Goal: Information Seeking & Learning: Learn about a topic

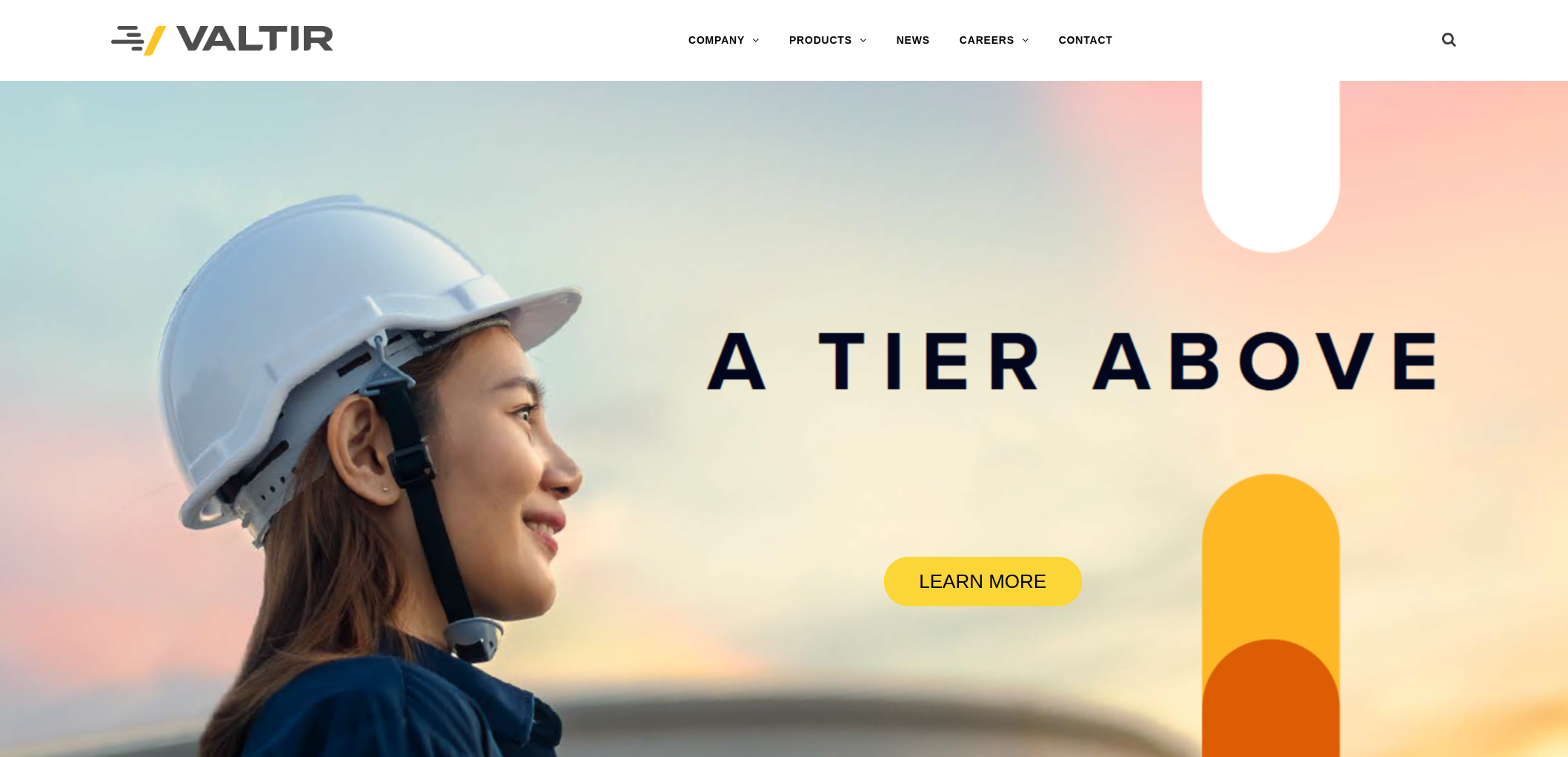
click at [836, 153] on link "DELINEATORS" at bounding box center [867, 159] width 185 height 30
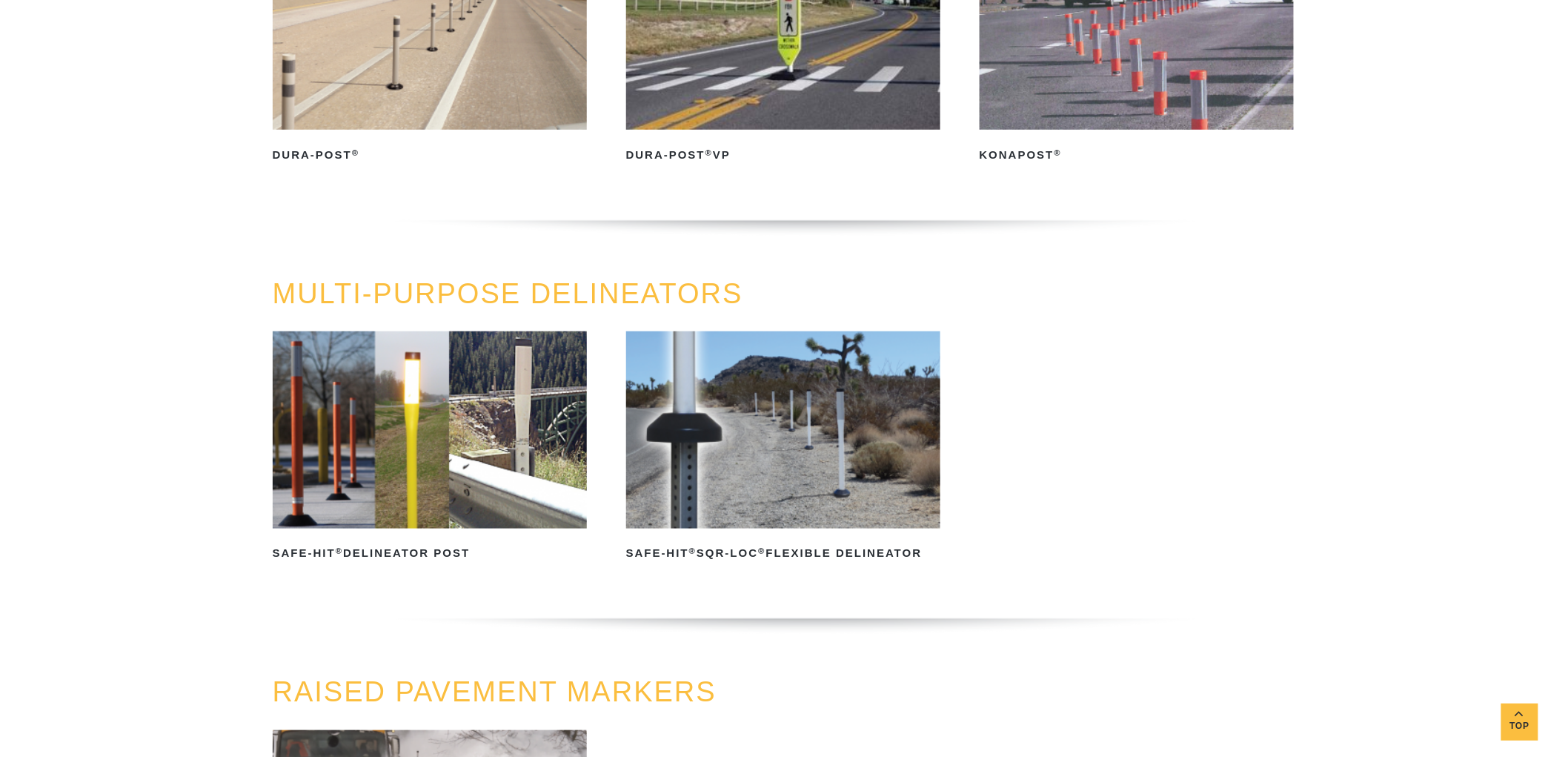
scroll to position [329, 0]
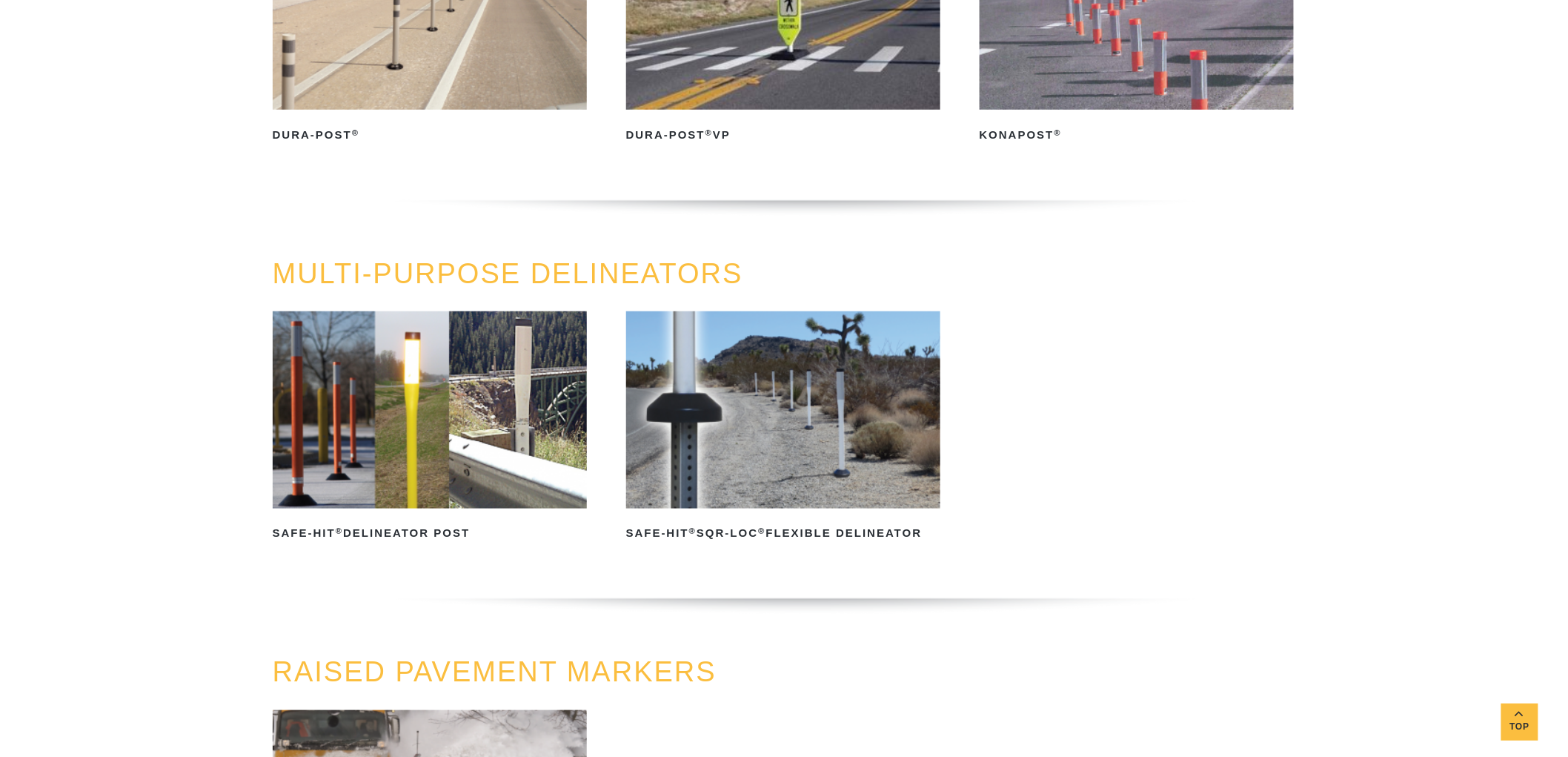
click at [372, 505] on img at bounding box center [430, 409] width 315 height 197
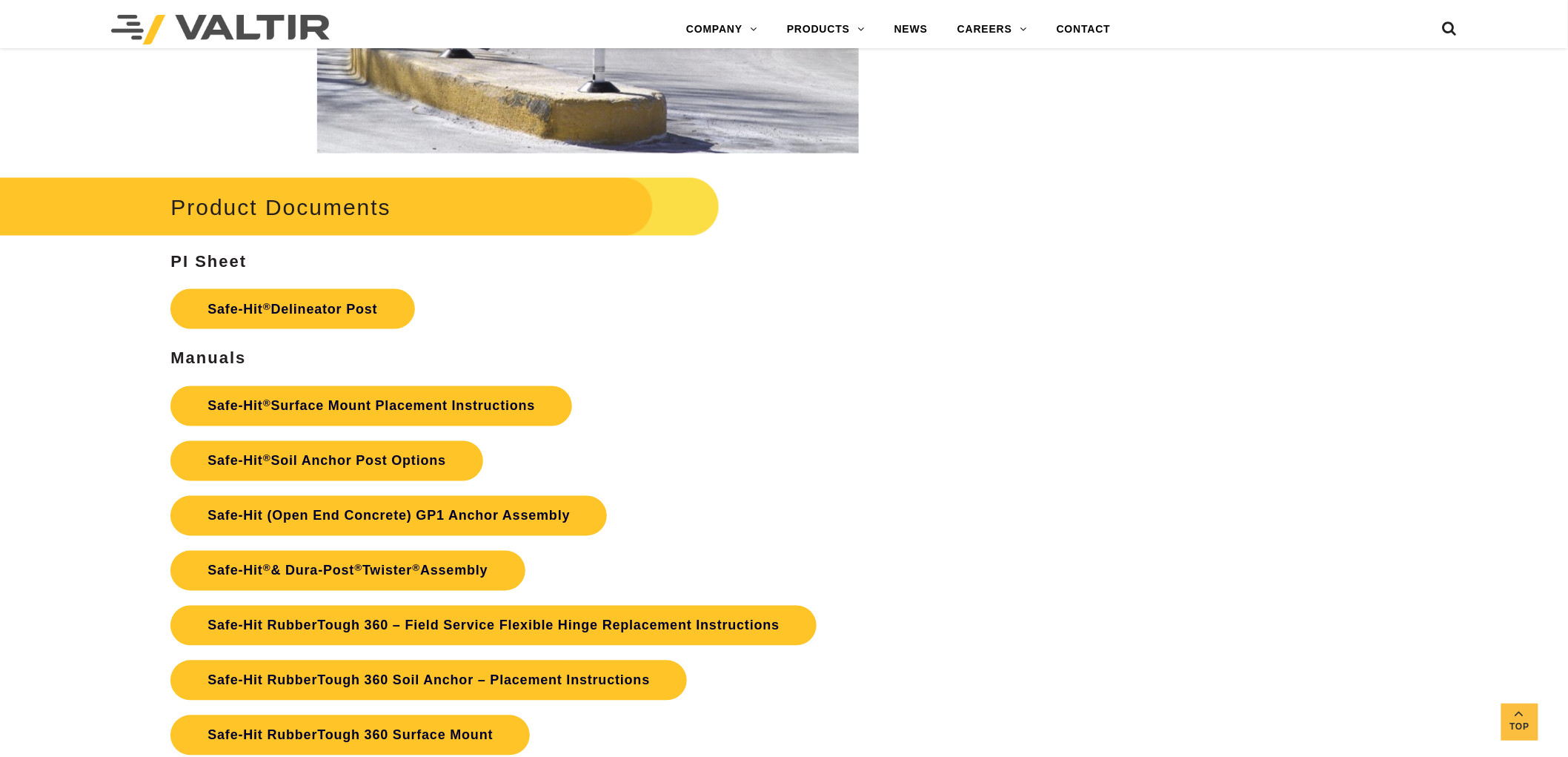
scroll to position [3213, 0]
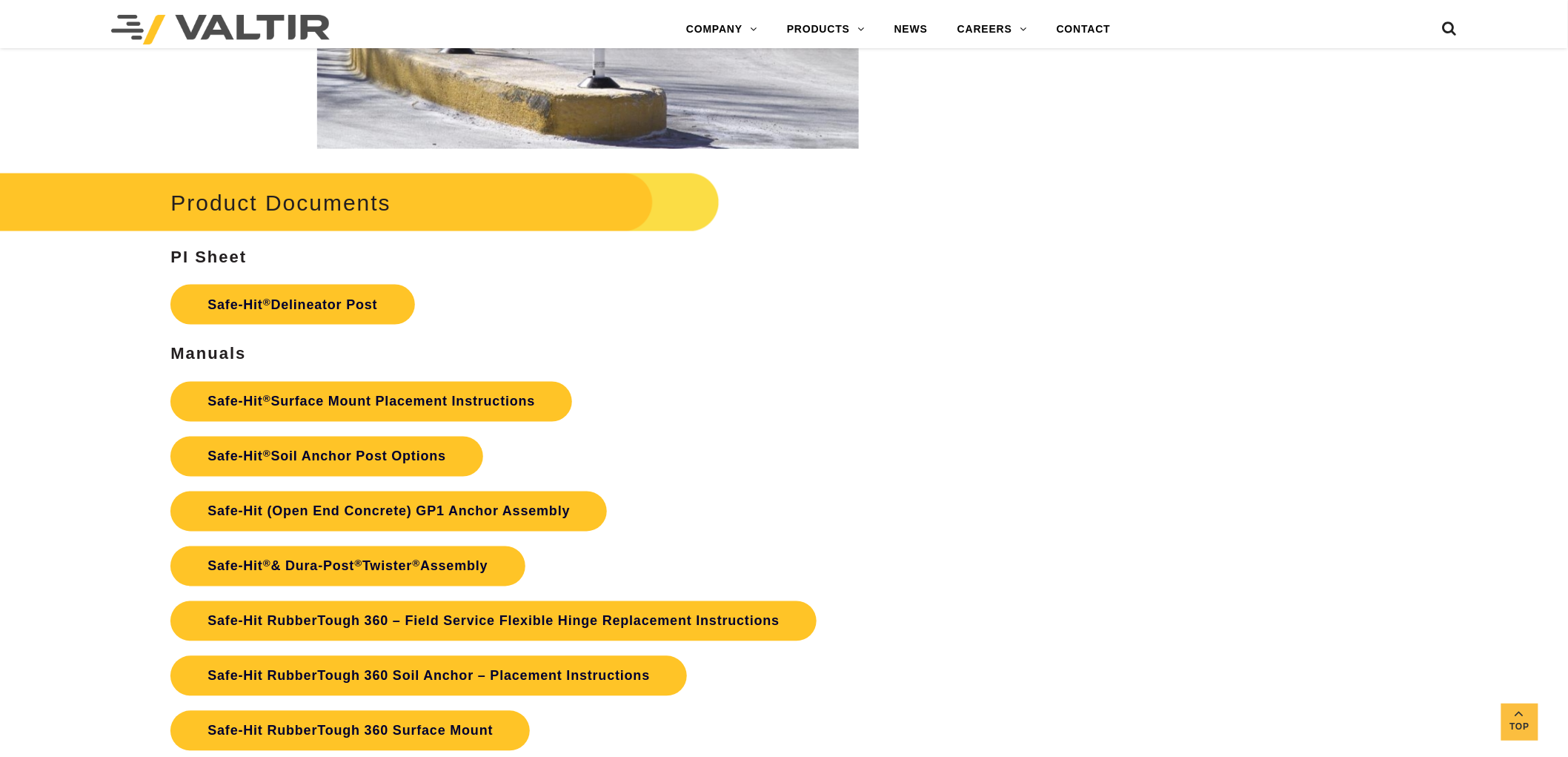
click at [357, 325] on link "Safe-Hit ® Delineator Post" at bounding box center [292, 305] width 244 height 40
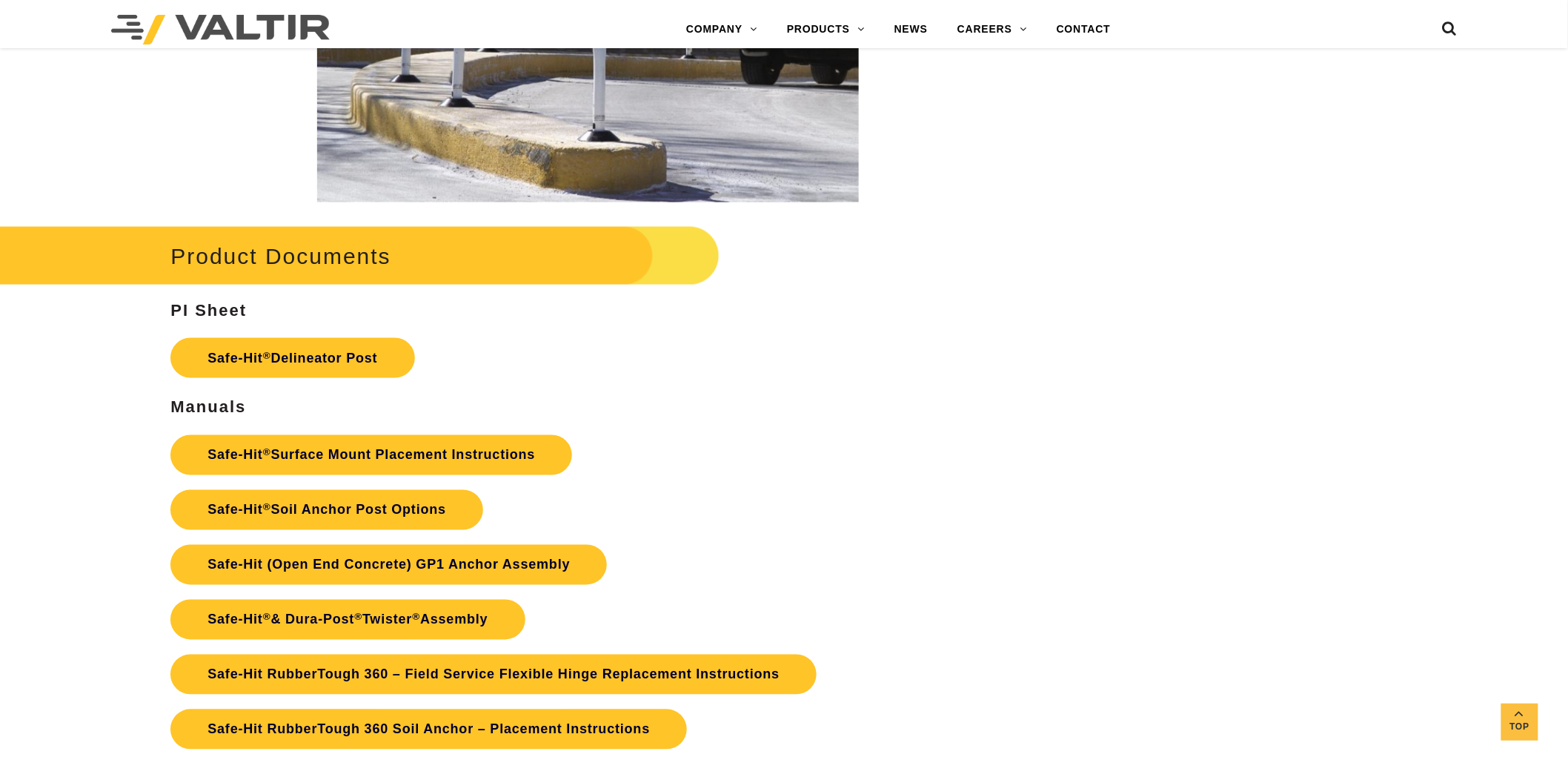
scroll to position [3130, 0]
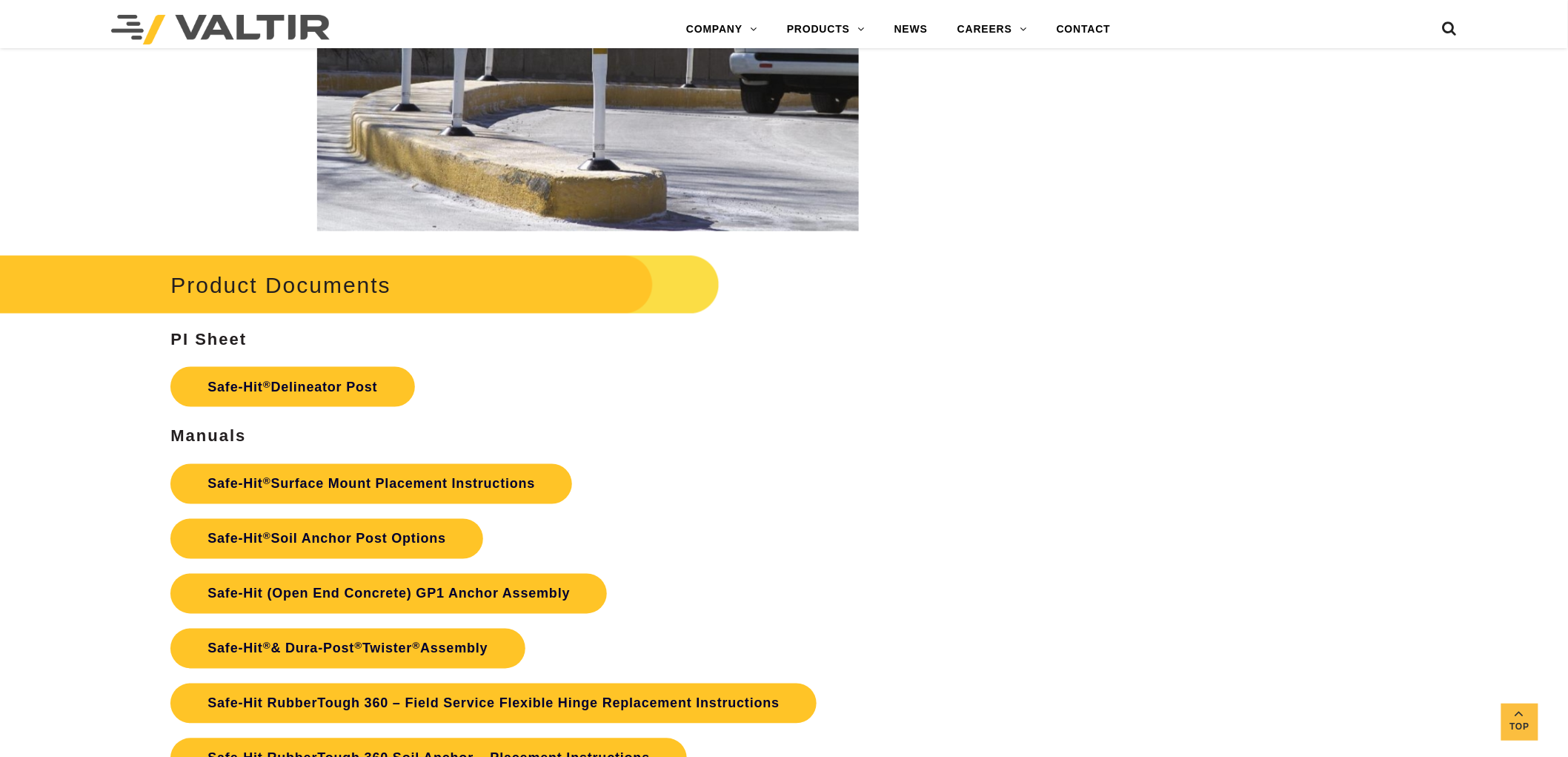
click at [823, 152] on link "DELINEATORS" at bounding box center [865, 148] width 185 height 30
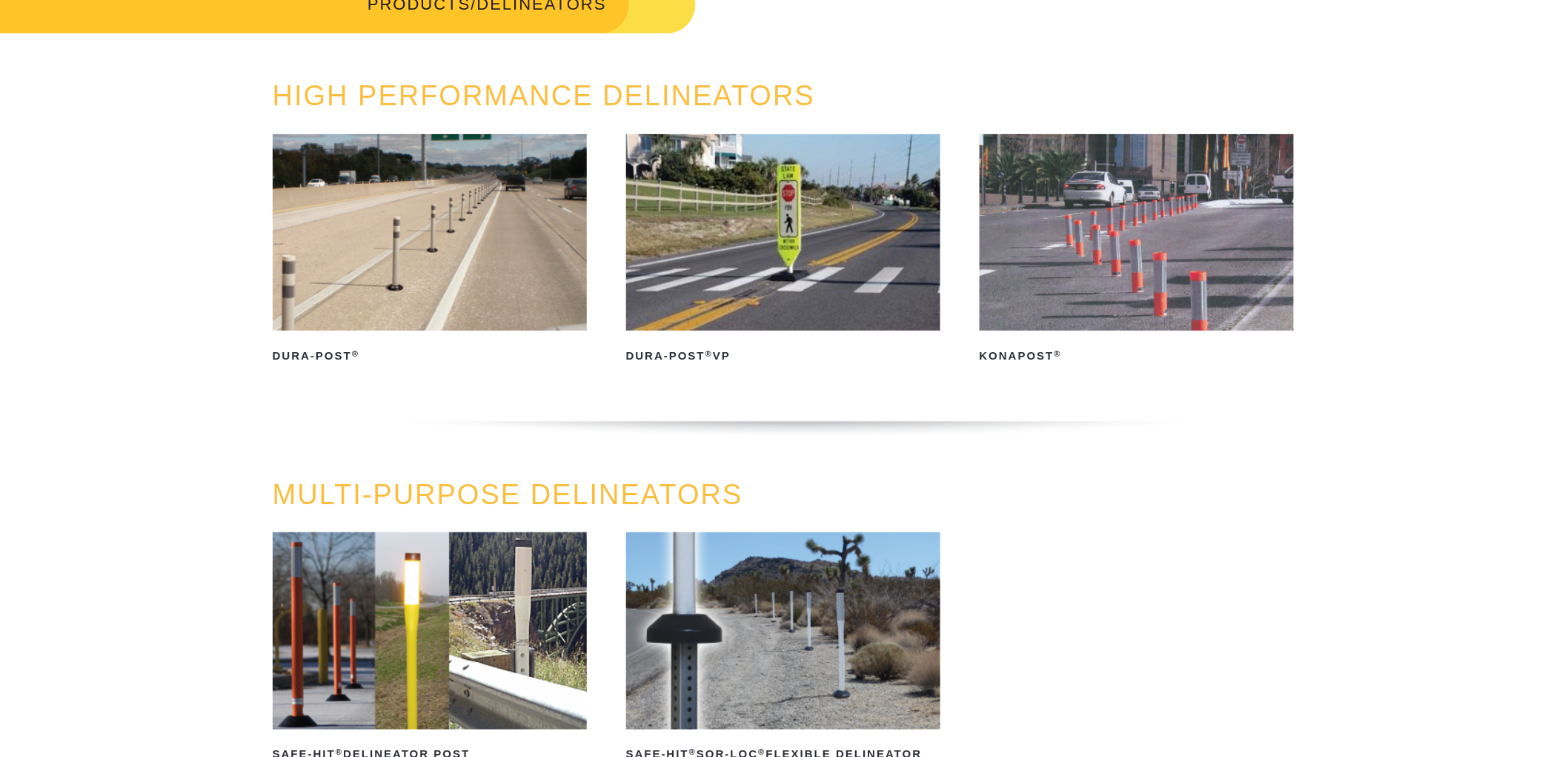
scroll to position [82, 0]
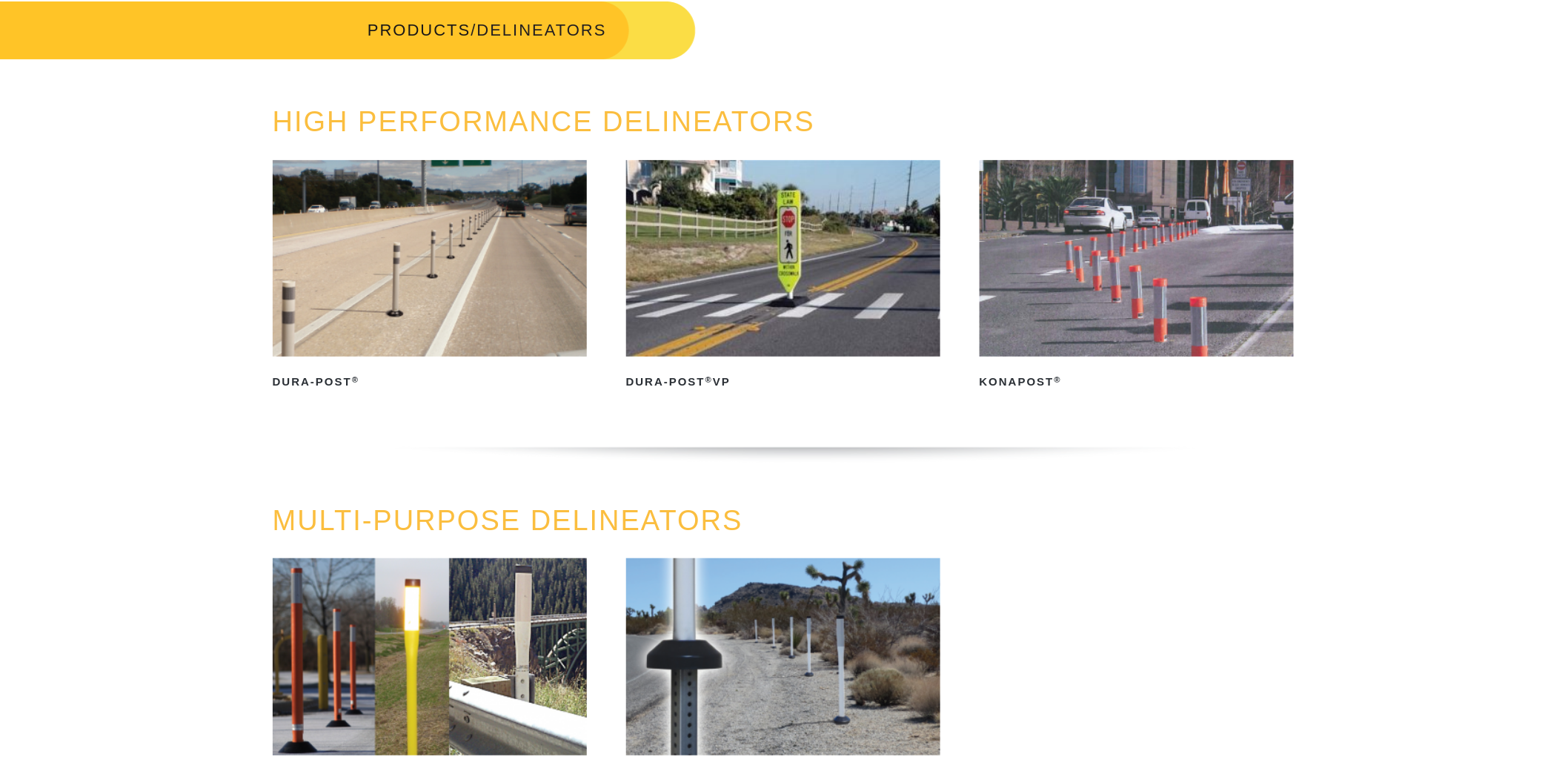
click at [431, 283] on img at bounding box center [430, 258] width 315 height 197
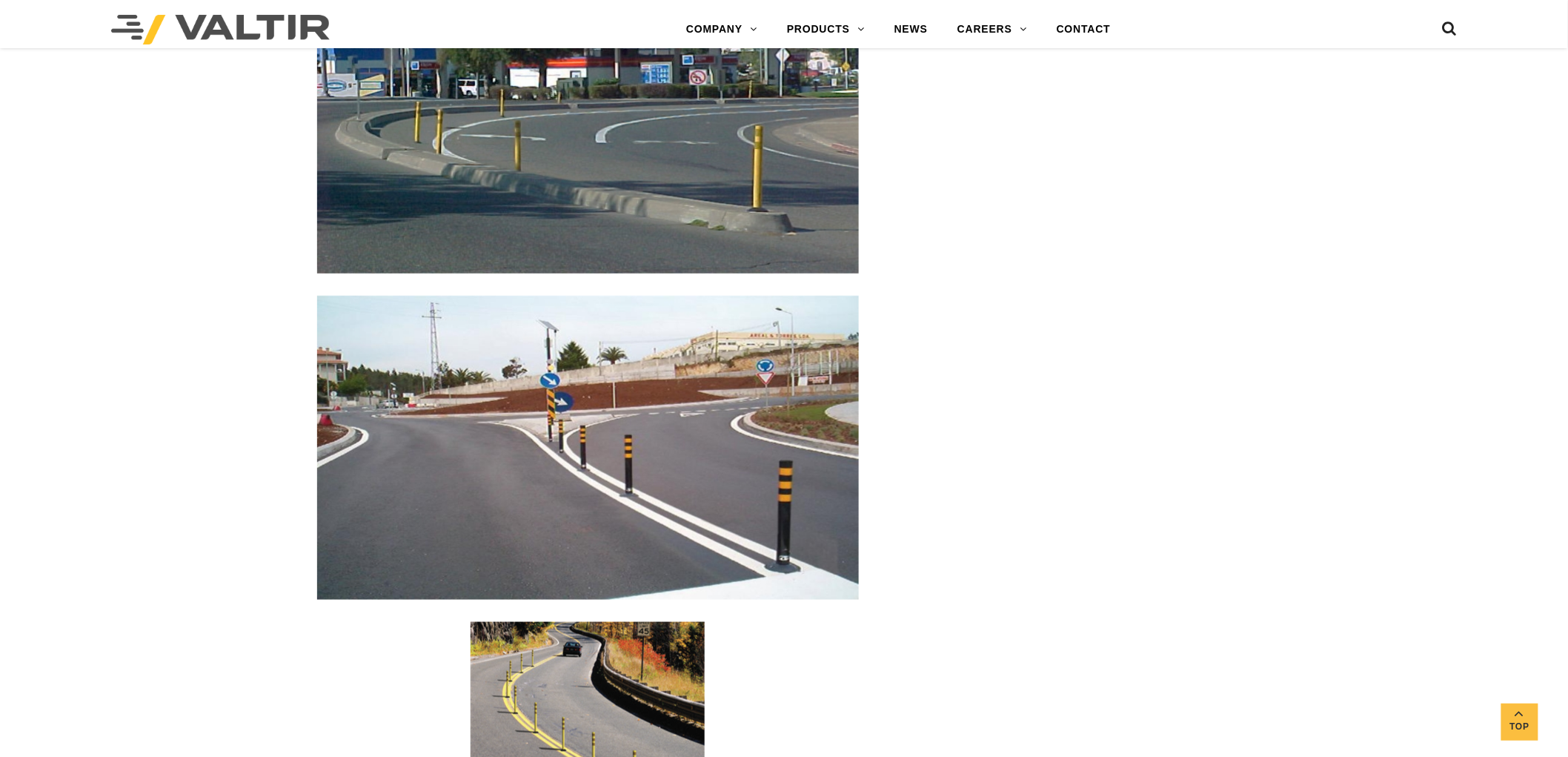
scroll to position [2718, 0]
